Goal: Task Accomplishment & Management: Manage account settings

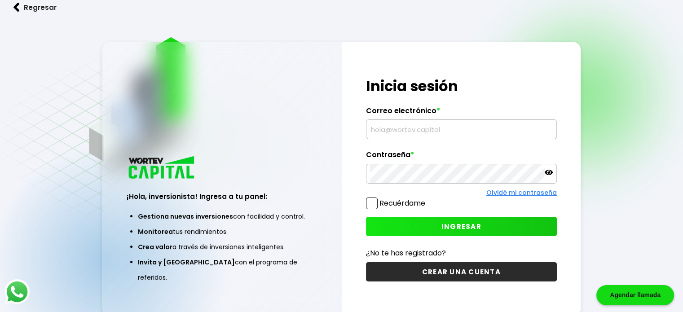
drag, startPoint x: 0, startPoint y: 0, endPoint x: 412, endPoint y: 134, distance: 432.9
click at [412, 134] on input "text" at bounding box center [461, 129] width 183 height 19
type input "[EMAIL_ADDRESS][DOMAIN_NAME]"
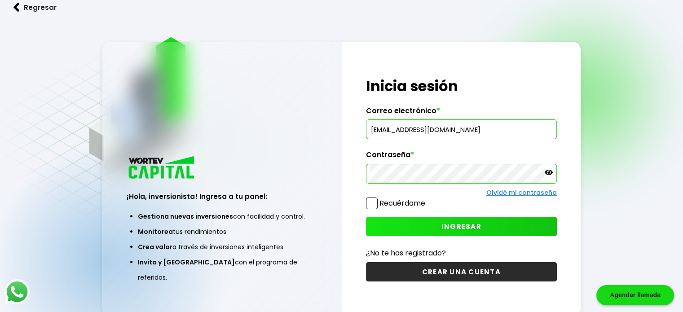
click at [372, 200] on span at bounding box center [372, 204] width 12 height 12
click at [427, 199] on input "Recuérdame" at bounding box center [427, 199] width 0 height 0
click at [449, 227] on span "INGRESAR" at bounding box center [462, 226] width 40 height 9
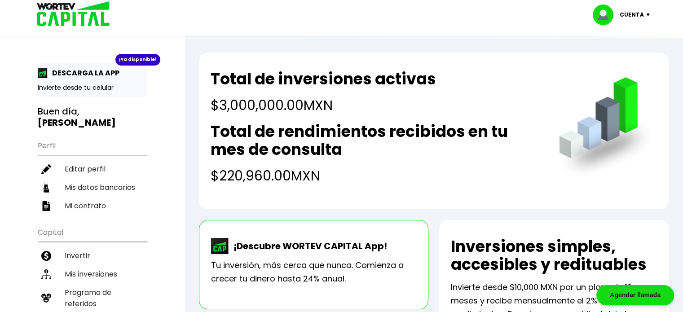
scroll to position [45, 0]
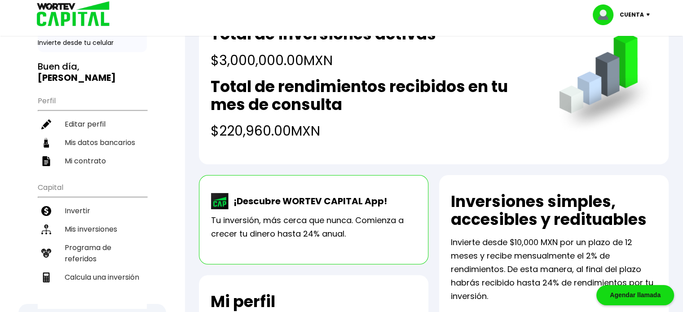
click at [107, 220] on li "Mis inversiones" at bounding box center [92, 229] width 109 height 18
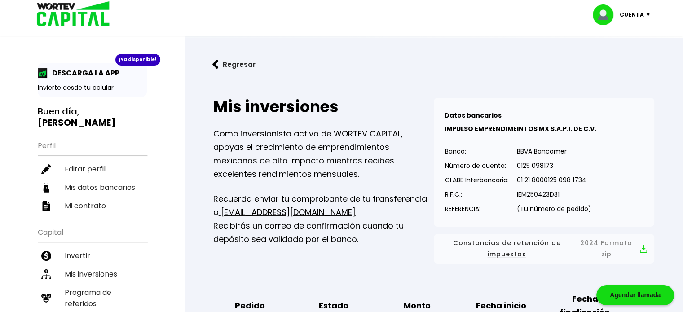
click at [645, 14] on img at bounding box center [650, 14] width 12 height 3
click at [613, 59] on li "Cerrar sesión" at bounding box center [623, 60] width 72 height 18
